Goal: Check status: Check status

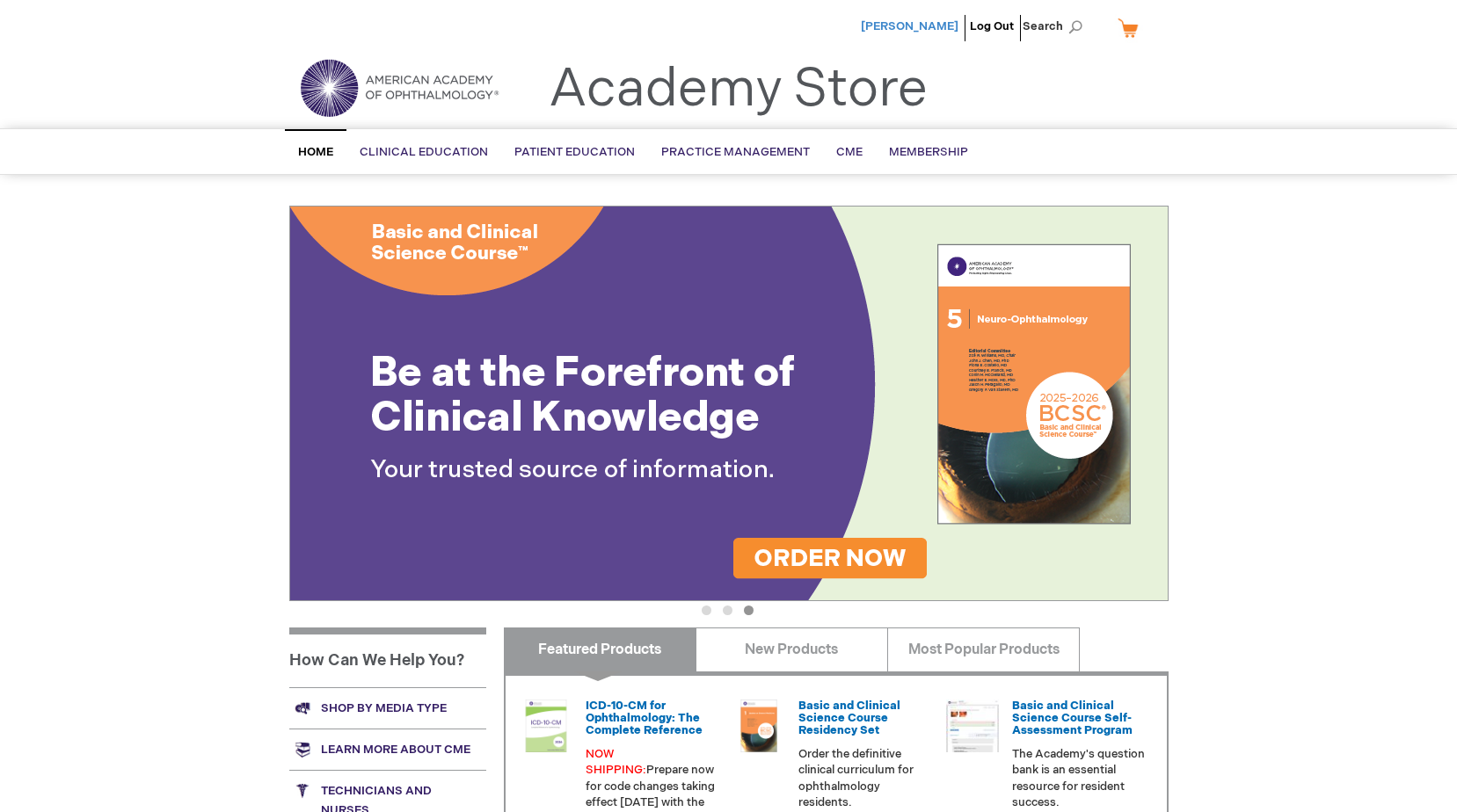
click at [926, 23] on span "[PERSON_NAME]" at bounding box center [909, 27] width 98 height 14
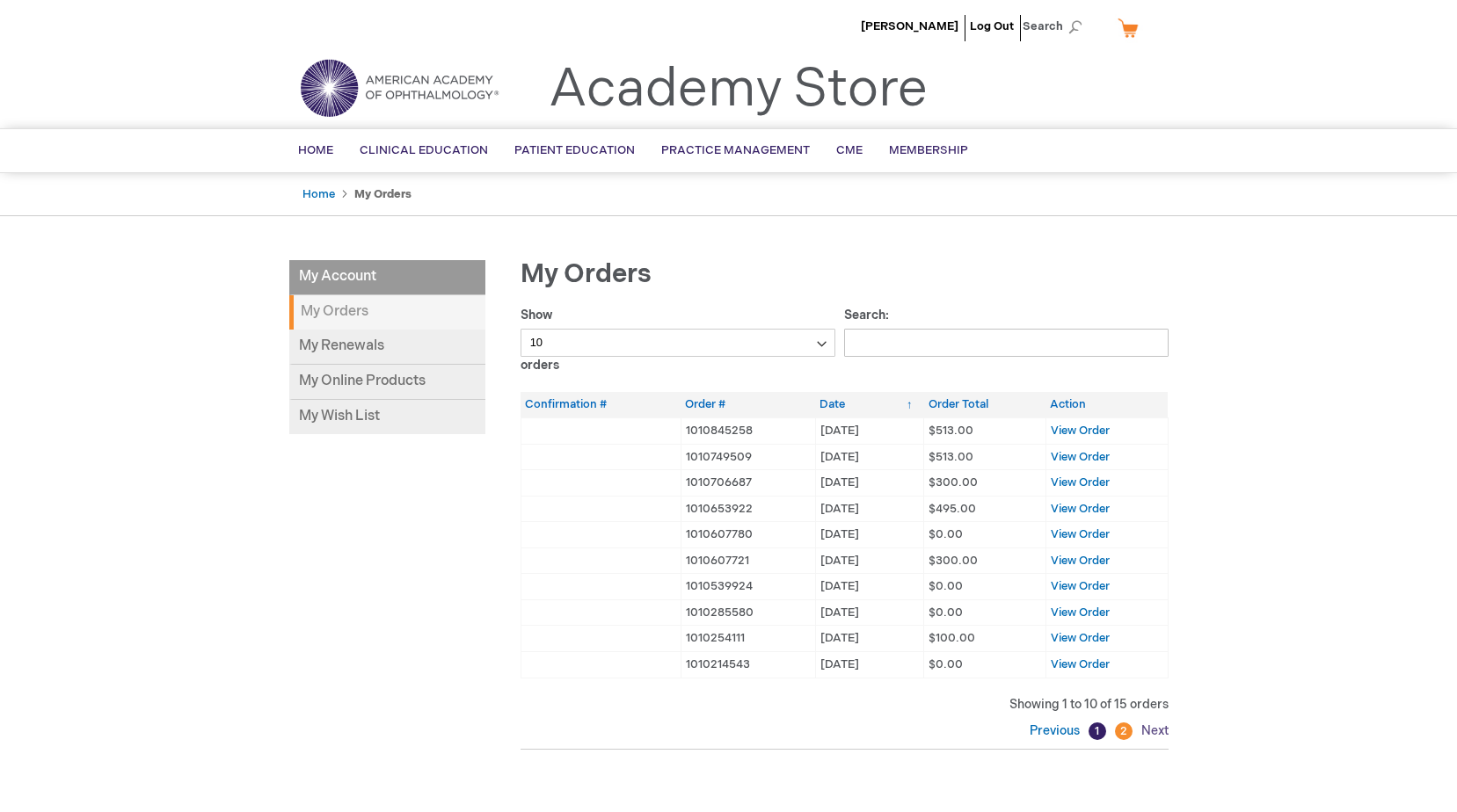
click at [1166, 730] on link "Next" at bounding box center [1153, 730] width 31 height 15
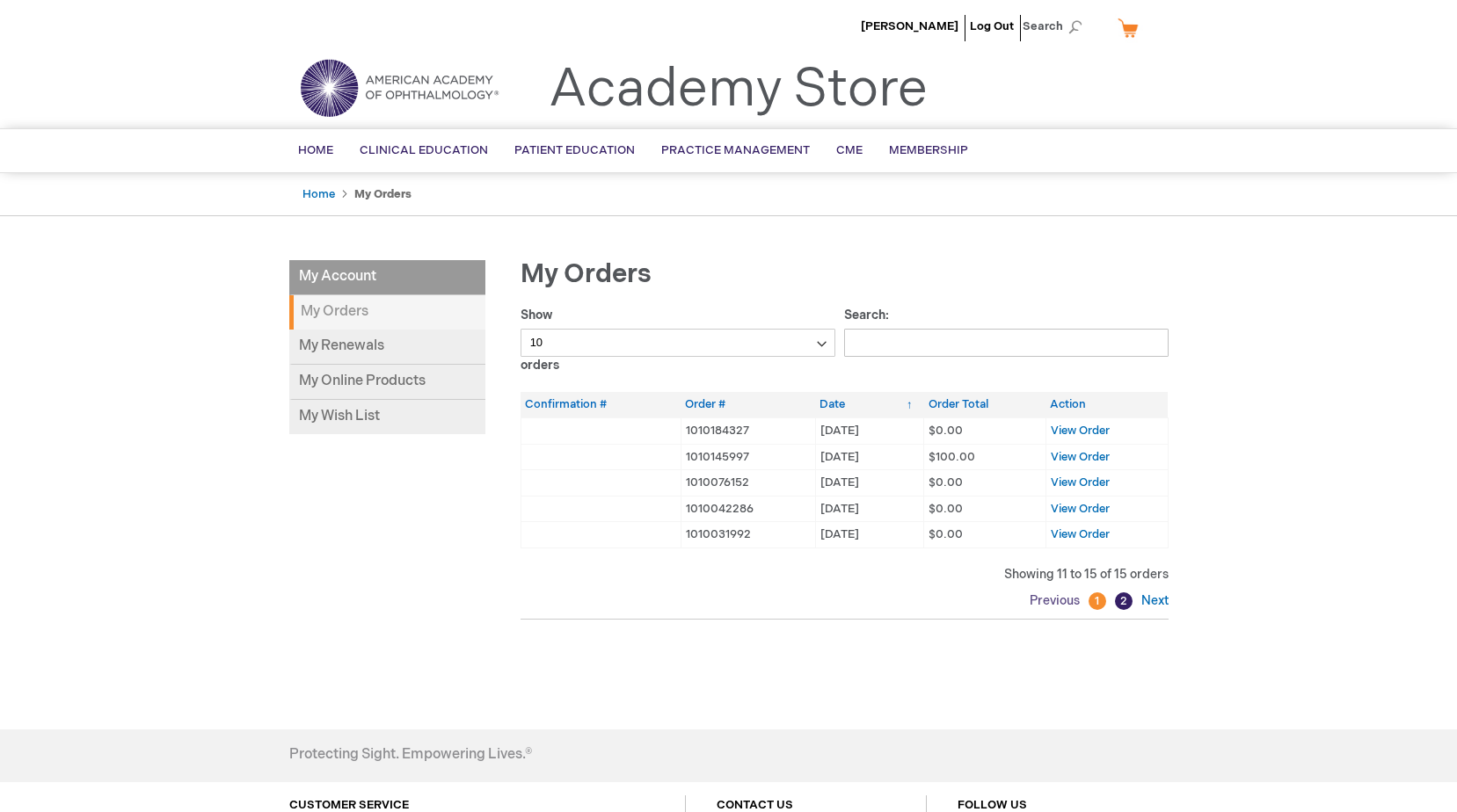
click at [1056, 601] on link "Previous" at bounding box center [1057, 600] width 55 height 15
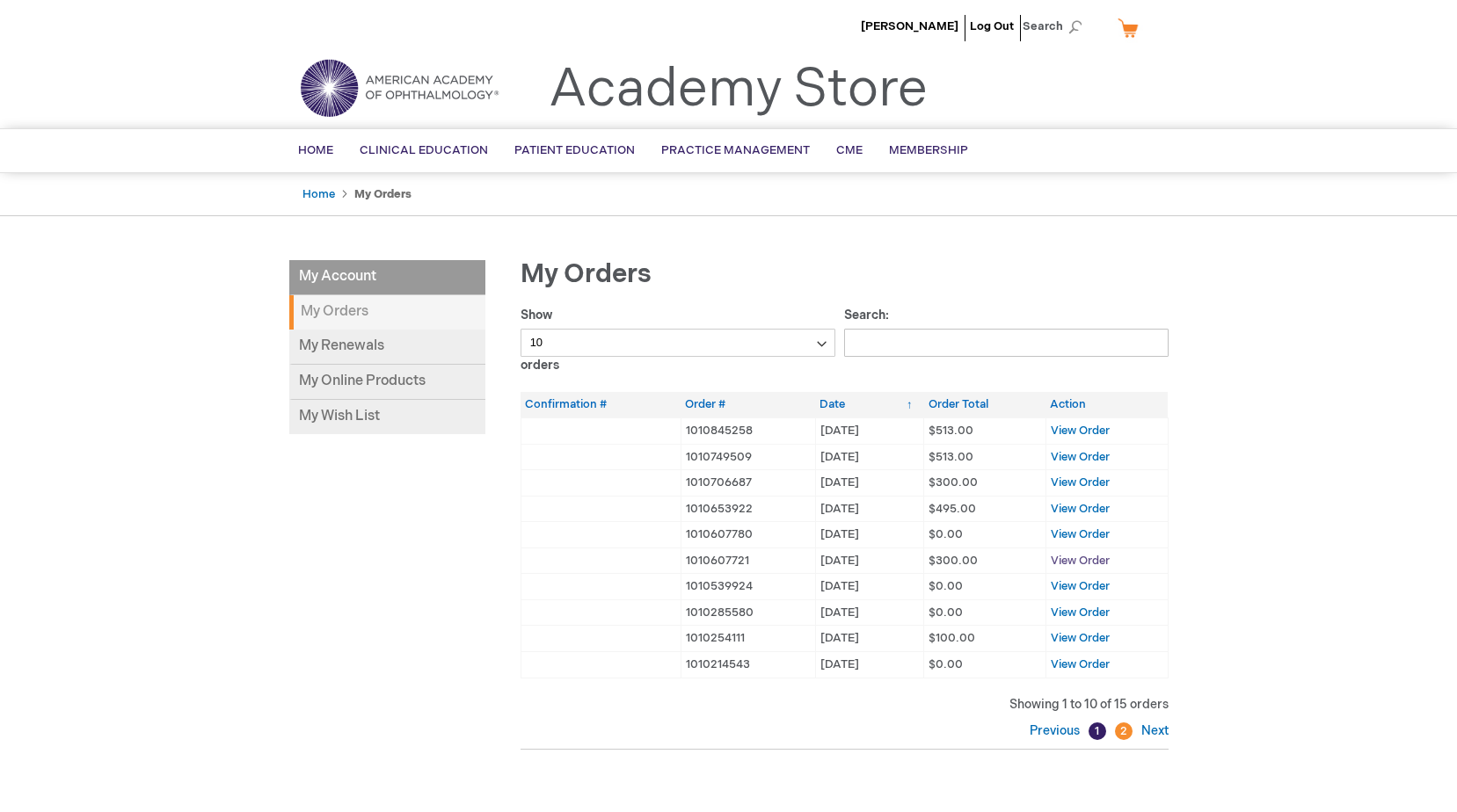
click at [1075, 555] on span "View Order" at bounding box center [1081, 561] width 59 height 14
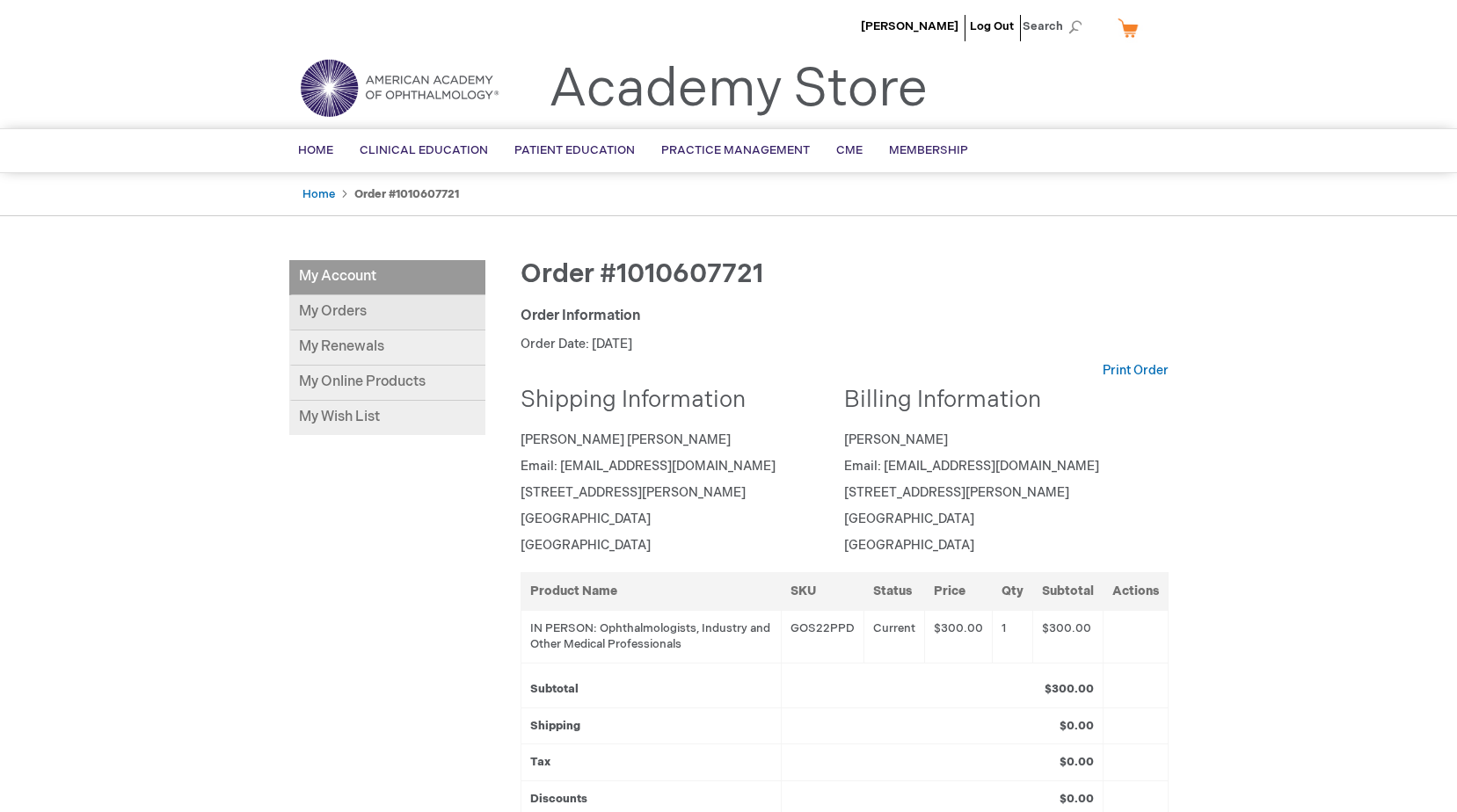
click at [342, 305] on link "My Orders" at bounding box center [387, 312] width 196 height 35
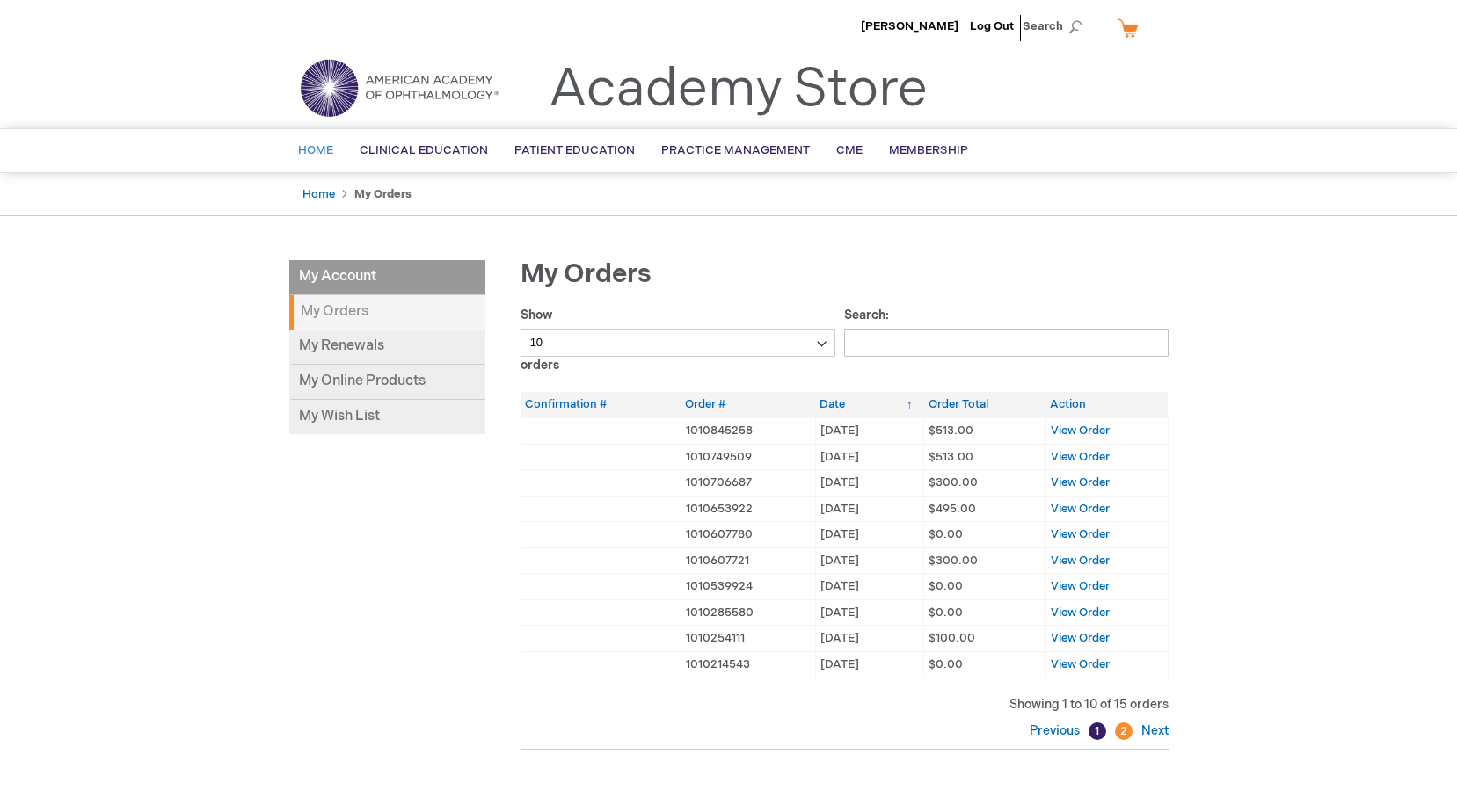
click at [325, 151] on span "Home" at bounding box center [315, 151] width 35 height 14
